Goal: Check status: Check status

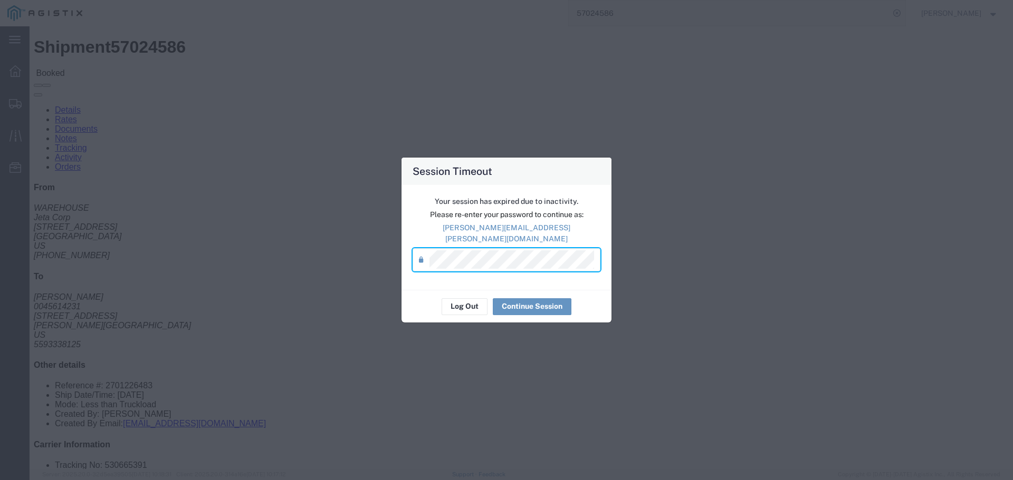
click at [546, 290] on div "Log Out Continue Session" at bounding box center [506, 306] width 210 height 33
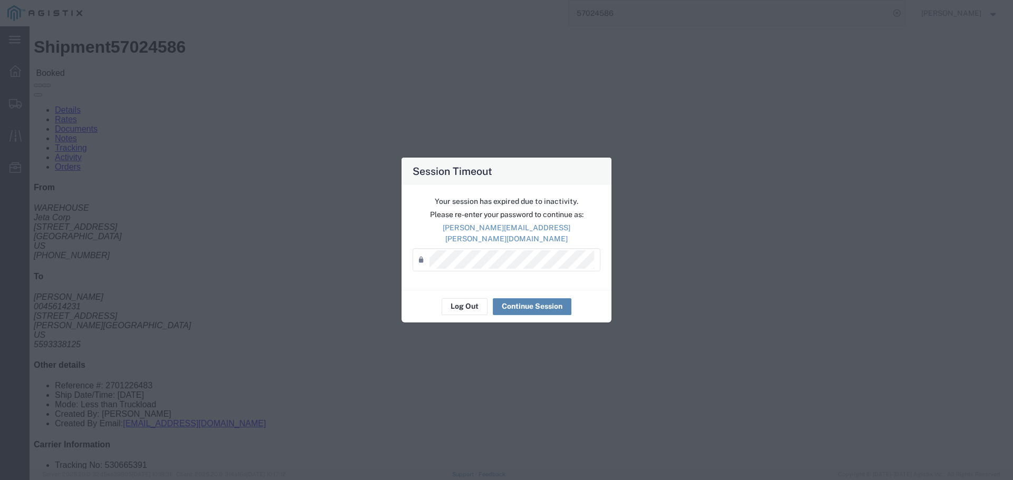
drag, startPoint x: 533, startPoint y: 313, endPoint x: 531, endPoint y: 305, distance: 7.7
click at [532, 312] on div "Log Out Continue Session" at bounding box center [506, 306] width 210 height 33
click at [531, 305] on button "Continue Session" at bounding box center [532, 306] width 79 height 17
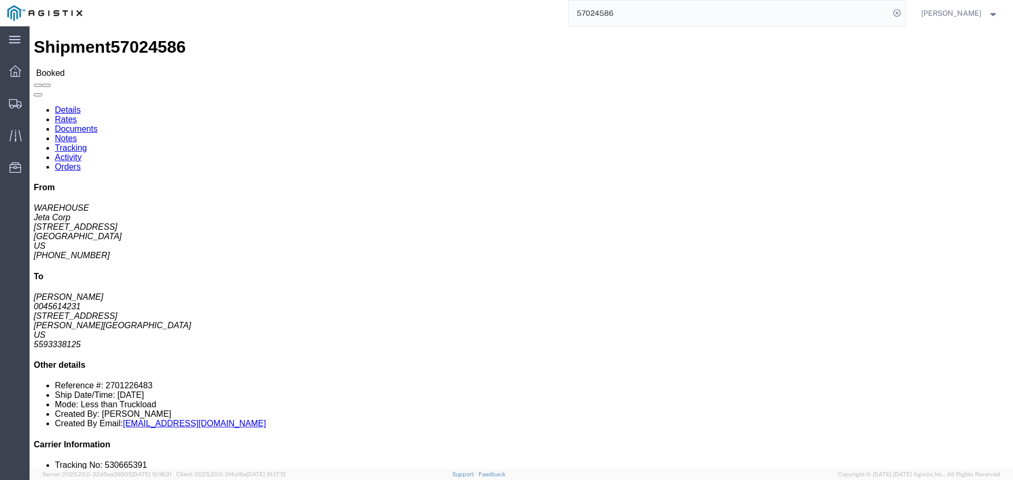
click at [652, 15] on input "57024586" at bounding box center [728, 13] width 321 height 25
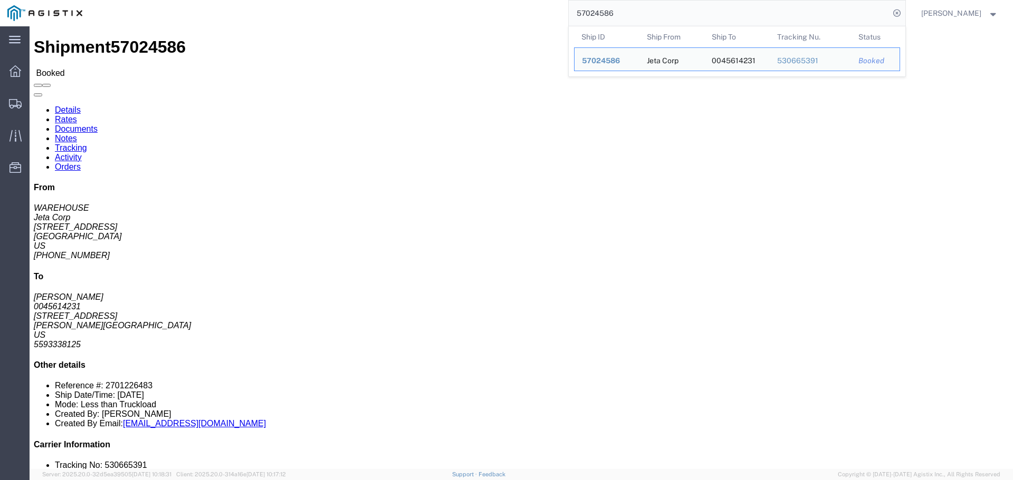
drag, startPoint x: 652, startPoint y: 15, endPoint x: 398, endPoint y: -11, distance: 254.9
click at [398, 0] on html "main_menu Created with Sketch. Collapse Menu Dashboard Shipments Traffic Resour…" at bounding box center [506, 240] width 1013 height 480
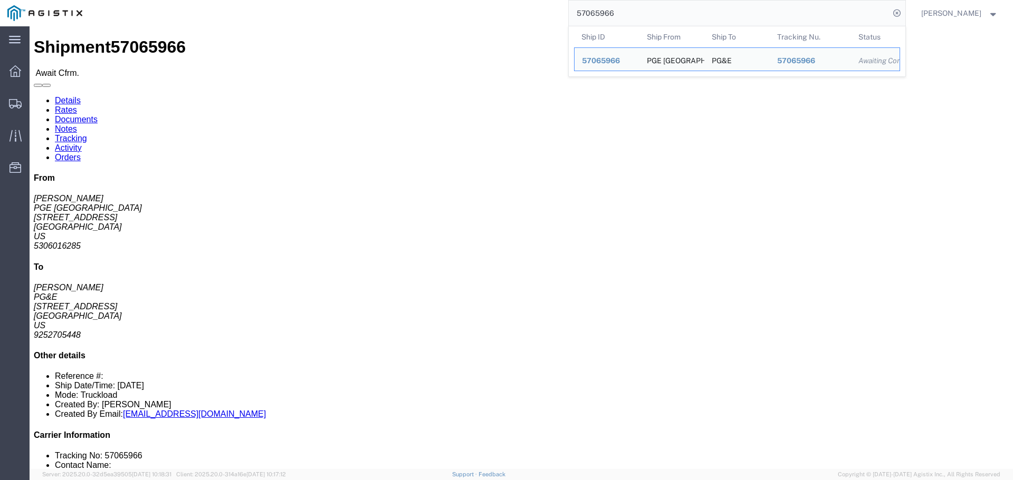
drag, startPoint x: 655, startPoint y: 9, endPoint x: 240, endPoint y: -40, distance: 417.4
click at [240, 0] on html "main_menu Created with Sketch. Collapse Menu Dashboard Shipments Traffic Resour…" at bounding box center [506, 240] width 1013 height 480
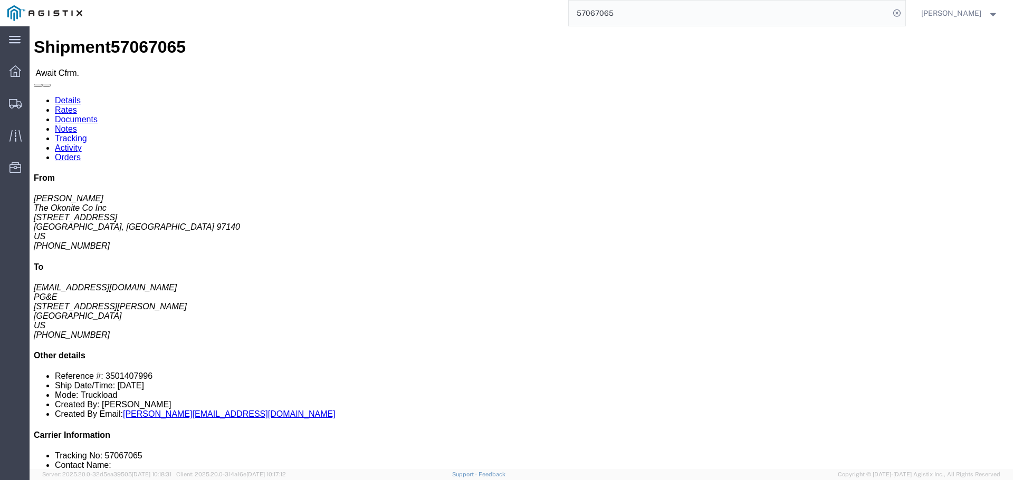
click link "Notes"
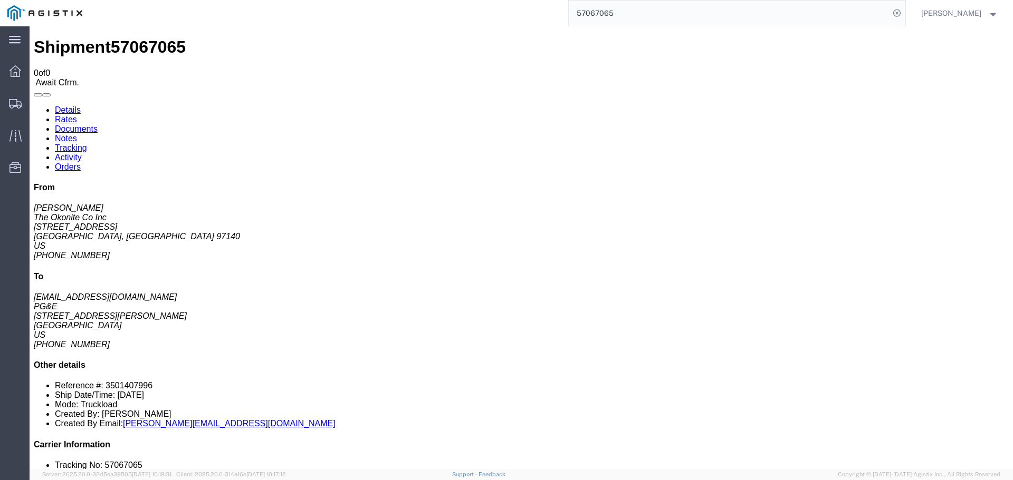
drag, startPoint x: 637, startPoint y: 8, endPoint x: 281, endPoint y: -29, distance: 358.4
click at [281, 0] on html "main_menu Created with Sketch. Collapse Menu Dashboard Shipments Traffic Resour…" at bounding box center [506, 240] width 1013 height 480
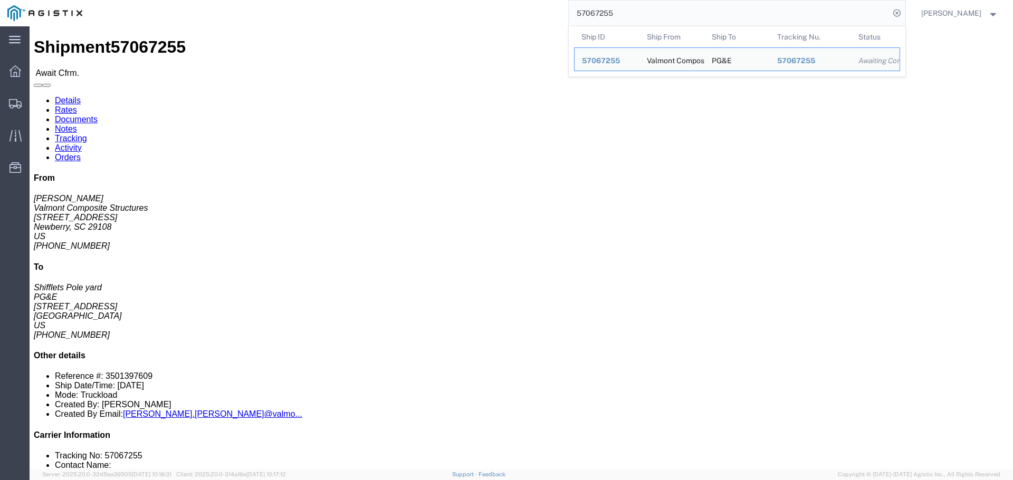
drag, startPoint x: 645, startPoint y: 9, endPoint x: 481, endPoint y: 0, distance: 163.8
click at [483, 0] on div "57067255 Ship ID Ship From Ship To Tracking Nu. Status Ship ID 57067255 Ship Fr…" at bounding box center [497, 13] width 815 height 26
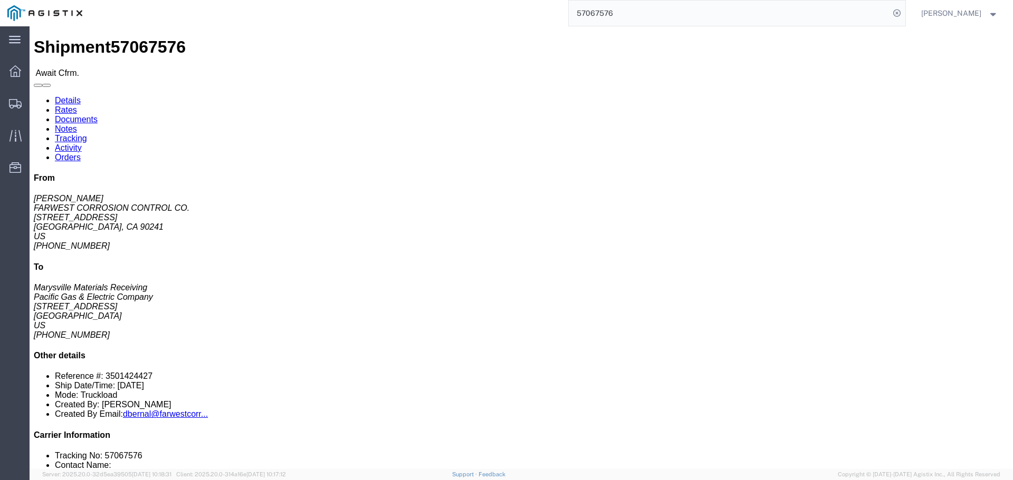
click link "Notes"
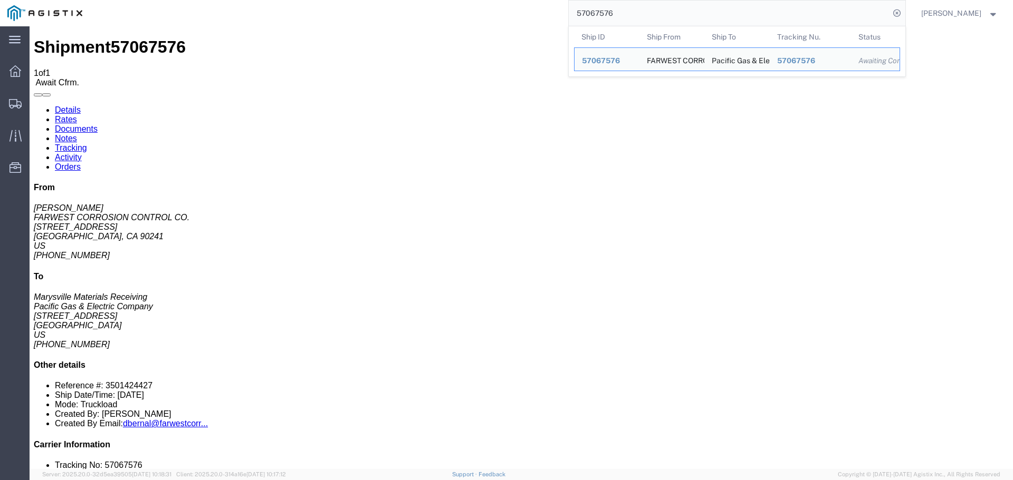
drag, startPoint x: 668, startPoint y: 15, endPoint x: 348, endPoint y: -15, distance: 320.9
click at [348, 0] on html "main_menu Created with Sketch. Collapse Menu Dashboard Shipments Traffic Resour…" at bounding box center [506, 240] width 1013 height 480
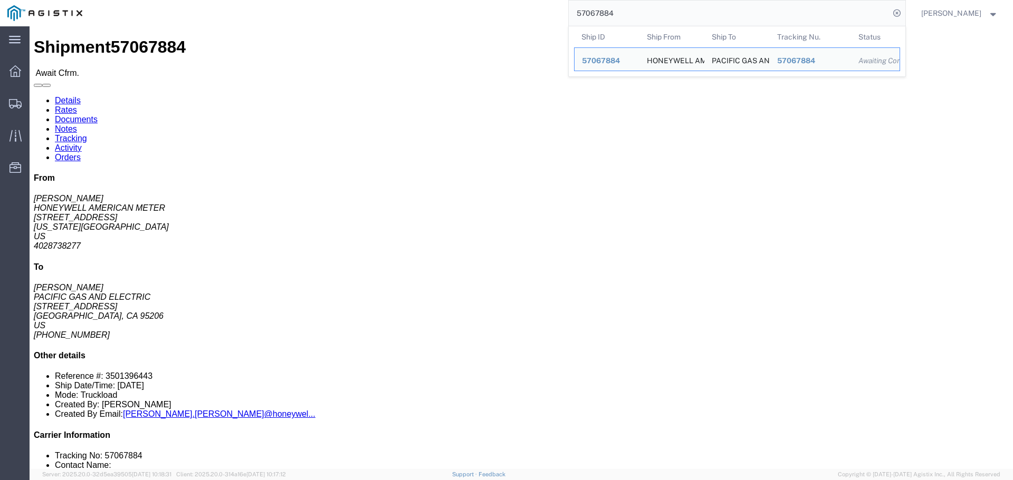
drag, startPoint x: 672, startPoint y: 12, endPoint x: 332, endPoint y: -33, distance: 343.0
click at [332, 0] on html "main_menu Created with Sketch. Collapse Menu Dashboard Shipments Traffic Resour…" at bounding box center [506, 240] width 1013 height 480
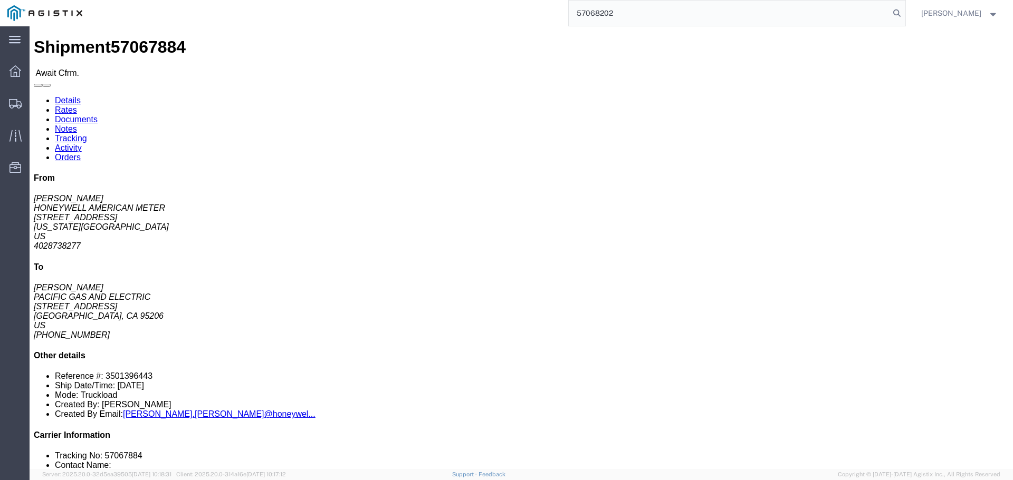
type input "57068202"
click link "Notes"
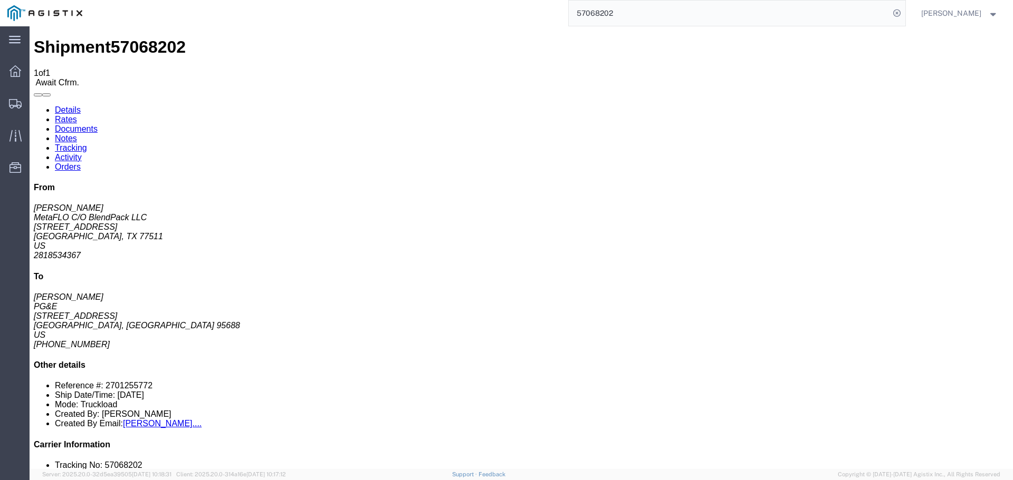
click at [69, 105] on link "Details" at bounding box center [68, 109] width 26 height 9
